Goal: Go to known website: Access a specific website the user already knows

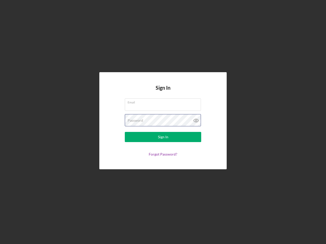
click at [163, 122] on div "Password" at bounding box center [163, 120] width 76 height 13
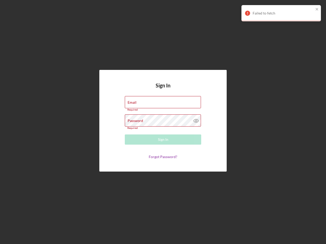
click at [196, 121] on icon at bounding box center [196, 120] width 13 height 13
